Goal: Task Accomplishment & Management: Manage account settings

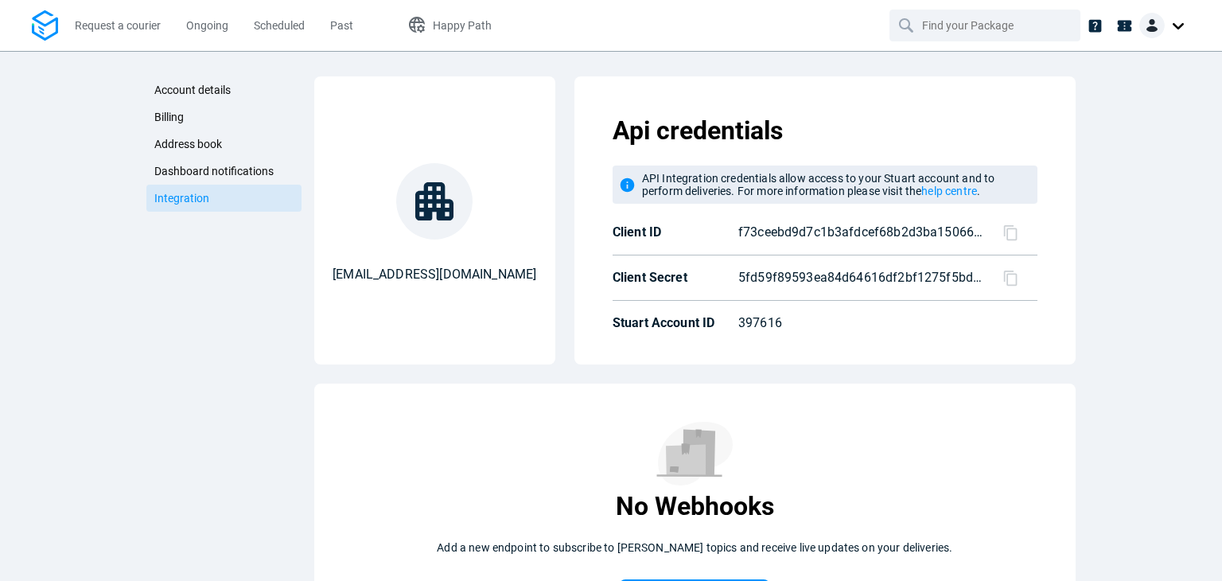
click at [219, 87] on span "Account details" at bounding box center [192, 90] width 76 height 13
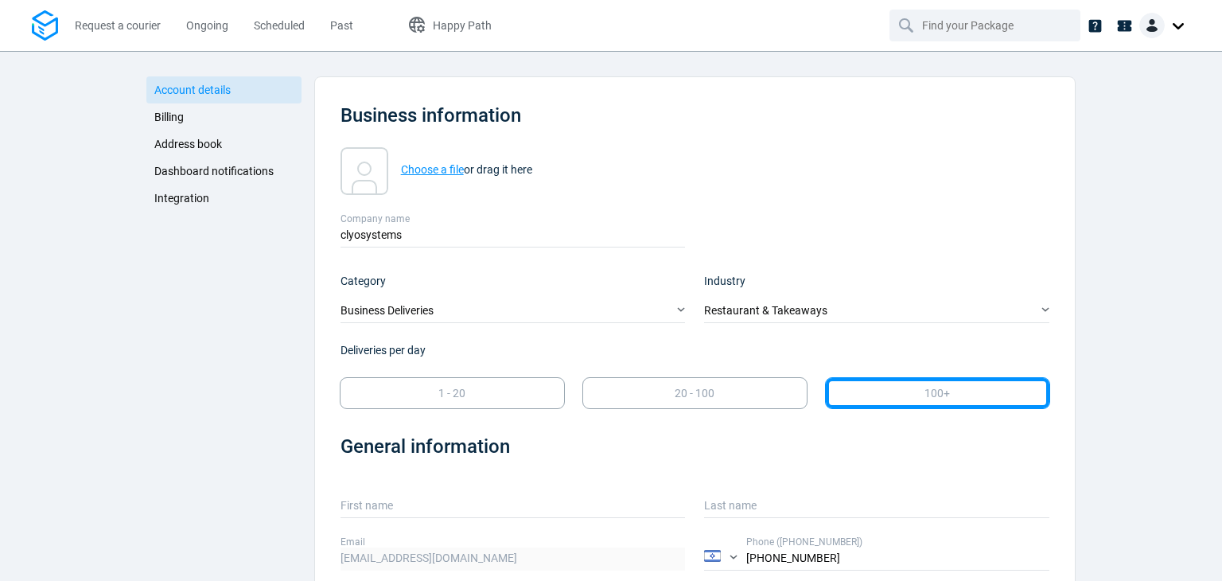
click at [437, 165] on strong "Choose a file" at bounding box center [432, 169] width 63 height 13
click at [340, 147] on input "Choose a file or drag it here" at bounding box center [340, 147] width 0 height 0
type input "C:\fakepath\dev.phtml"
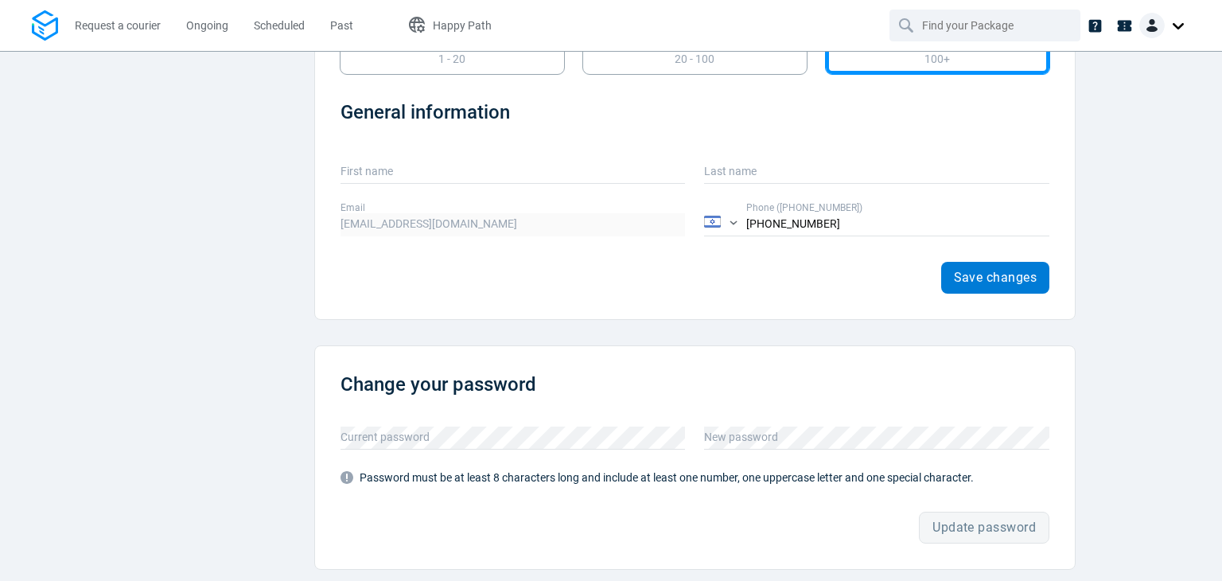
click at [993, 278] on span "Save changes" at bounding box center [996, 277] width 84 height 13
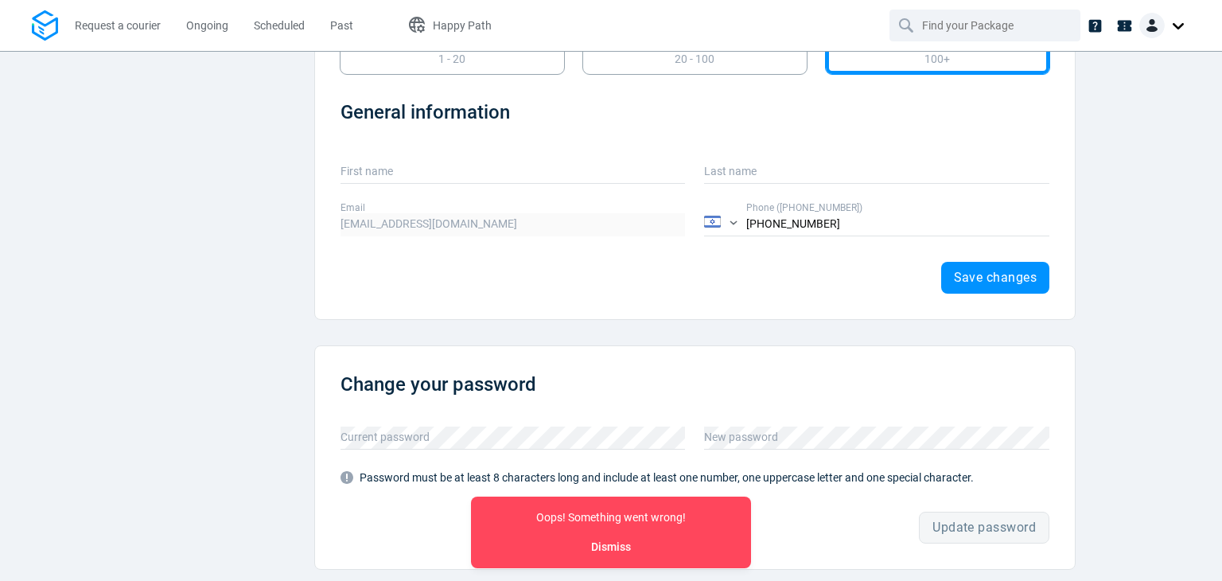
scroll to position [0, 0]
